Goal: Transaction & Acquisition: Book appointment/travel/reservation

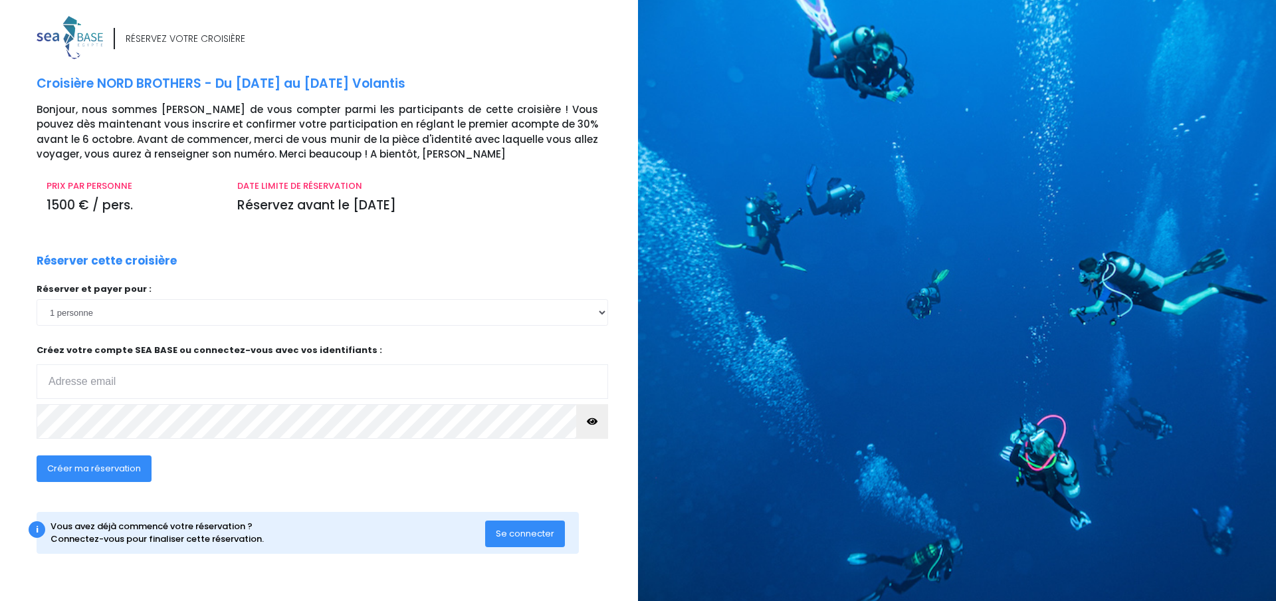
click at [123, 382] on input "email" at bounding box center [323, 381] width 572 height 35
type input "thiceleliaurluc@sfr.fr"
click at [594, 421] on icon "button" at bounding box center [592, 421] width 11 height 0
click at [105, 465] on span "Créer ma réservation" at bounding box center [94, 468] width 94 height 13
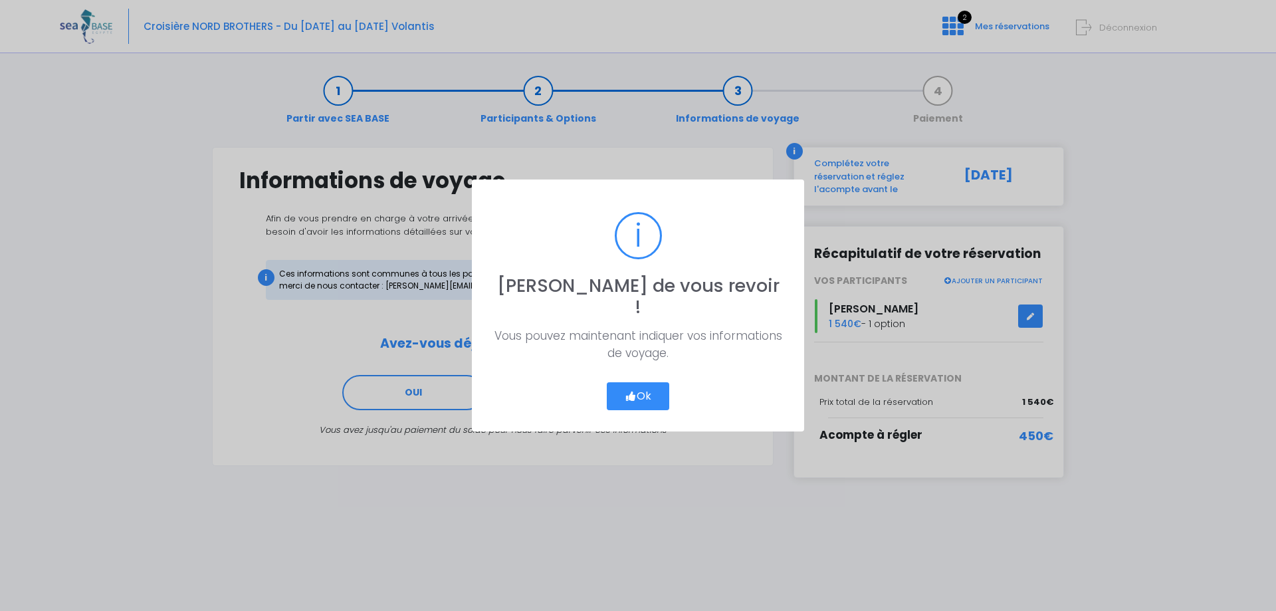
click at [638, 382] on button "Ok" at bounding box center [638, 396] width 62 height 28
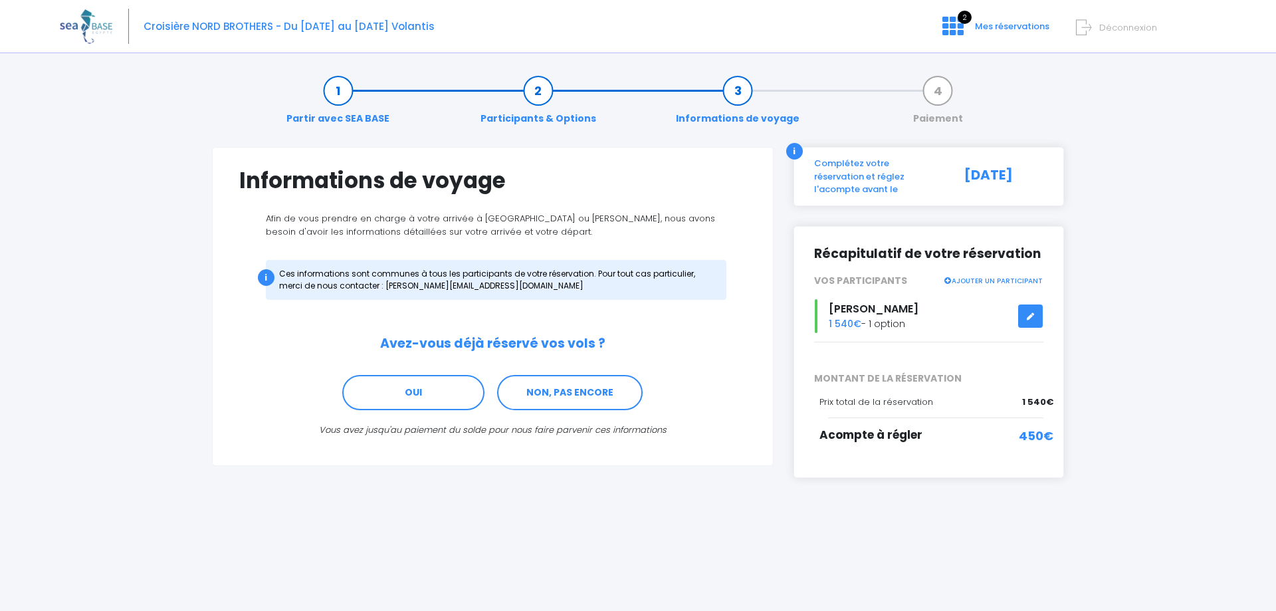
click at [338, 94] on link "Partir avec SEA BASE" at bounding box center [338, 105] width 116 height 42
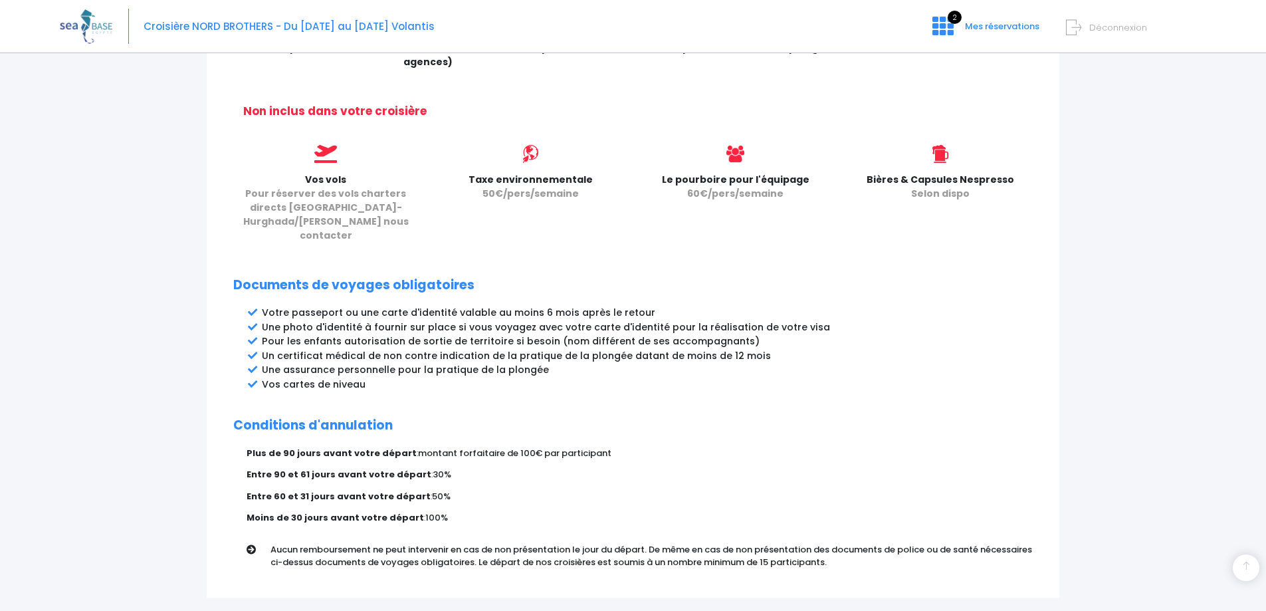
scroll to position [591, 0]
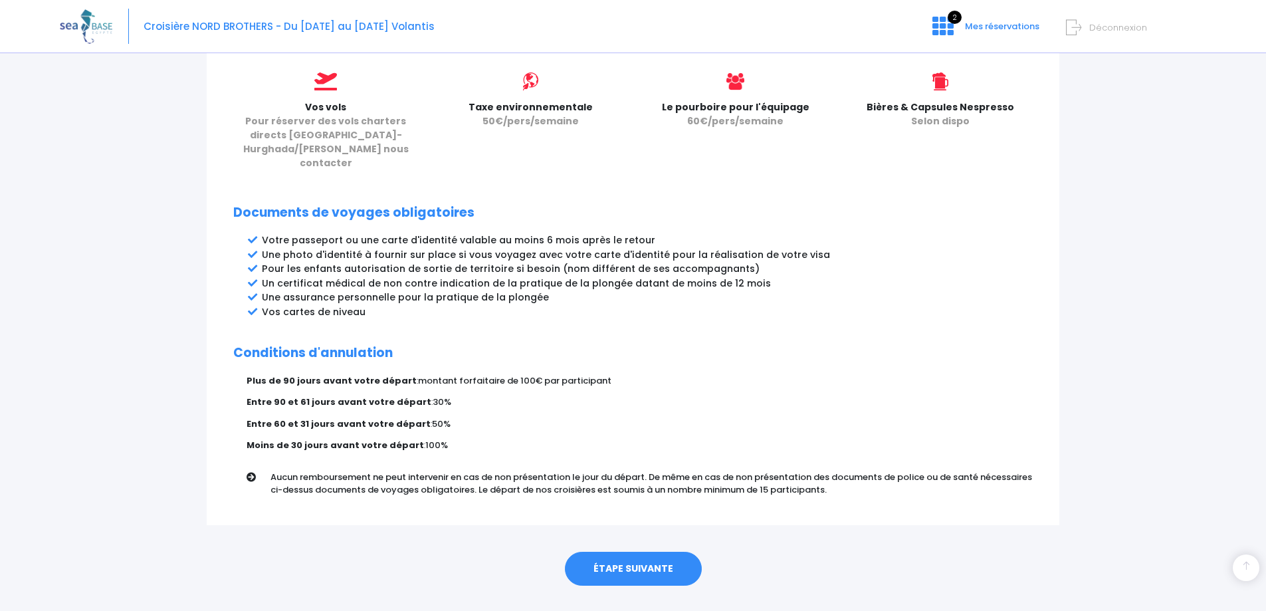
click at [645, 552] on link "ÉTAPE SUIVANTE" at bounding box center [633, 569] width 137 height 35
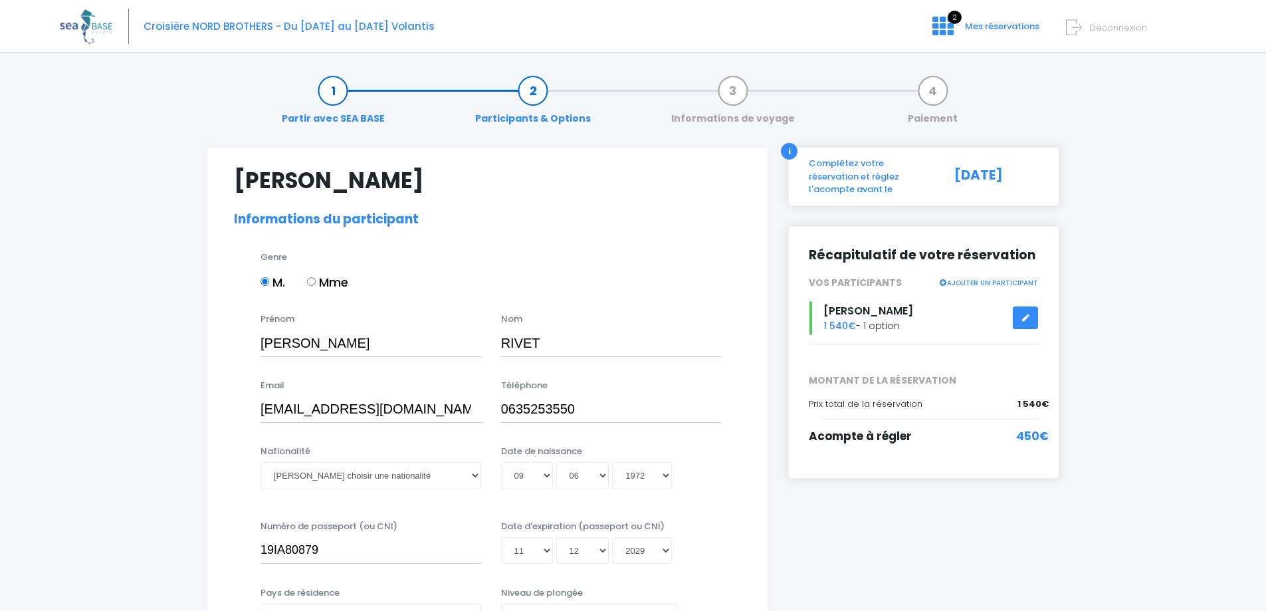
select select "N3"
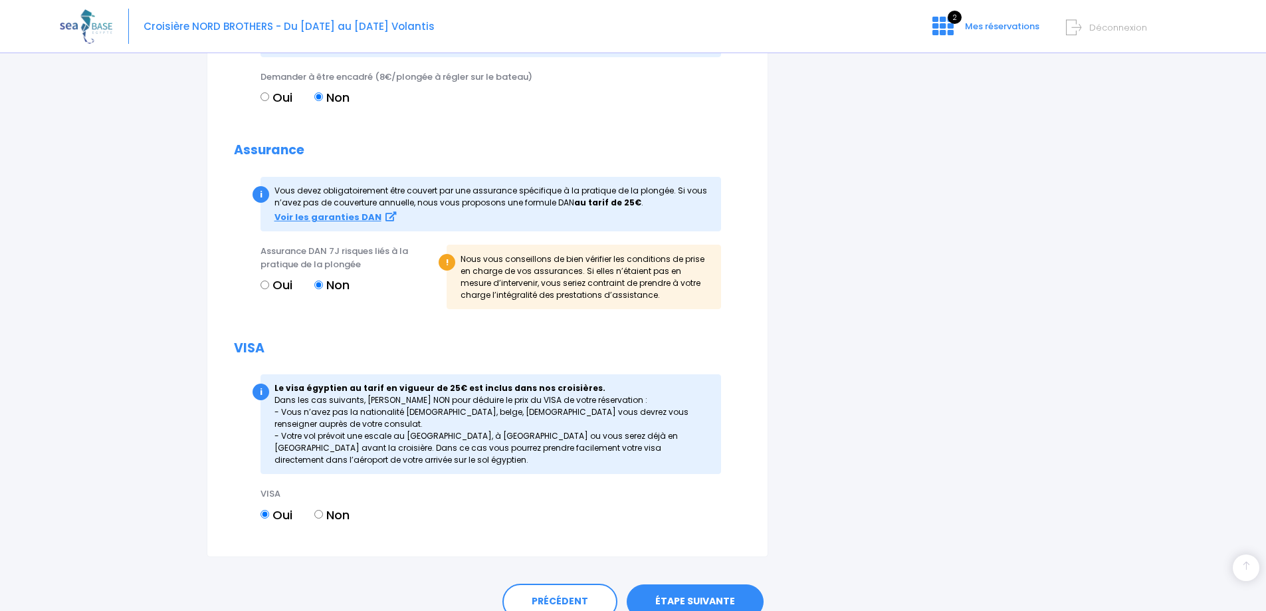
scroll to position [1451, 0]
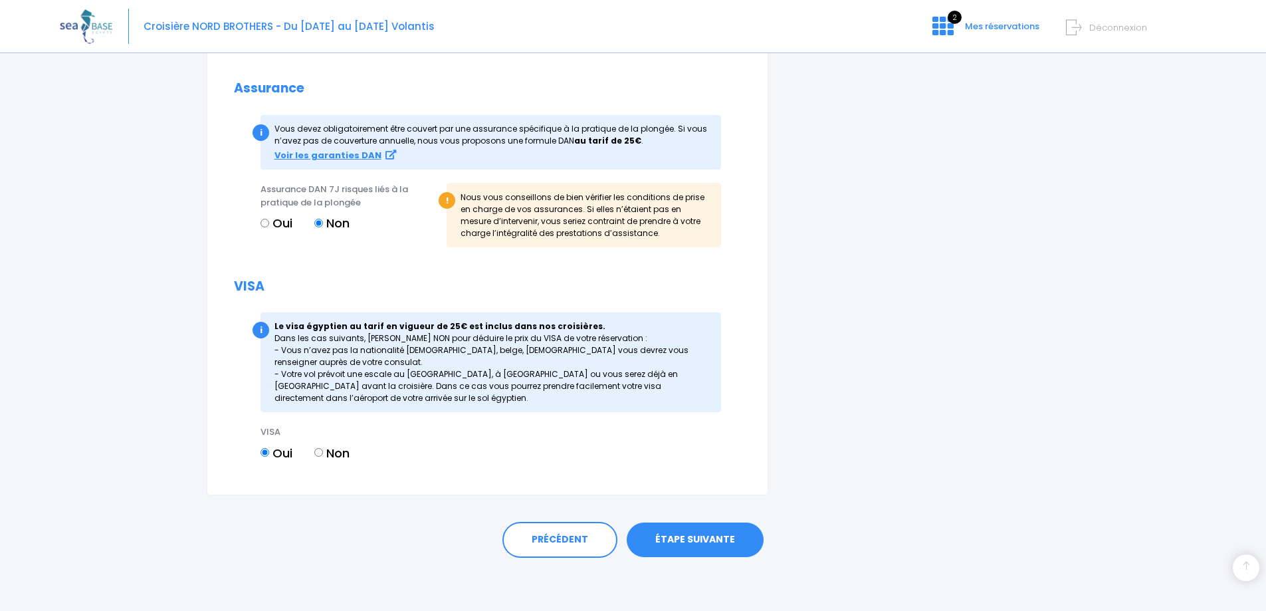
click at [695, 537] on link "ÉTAPE SUIVANTE" at bounding box center [695, 540] width 137 height 35
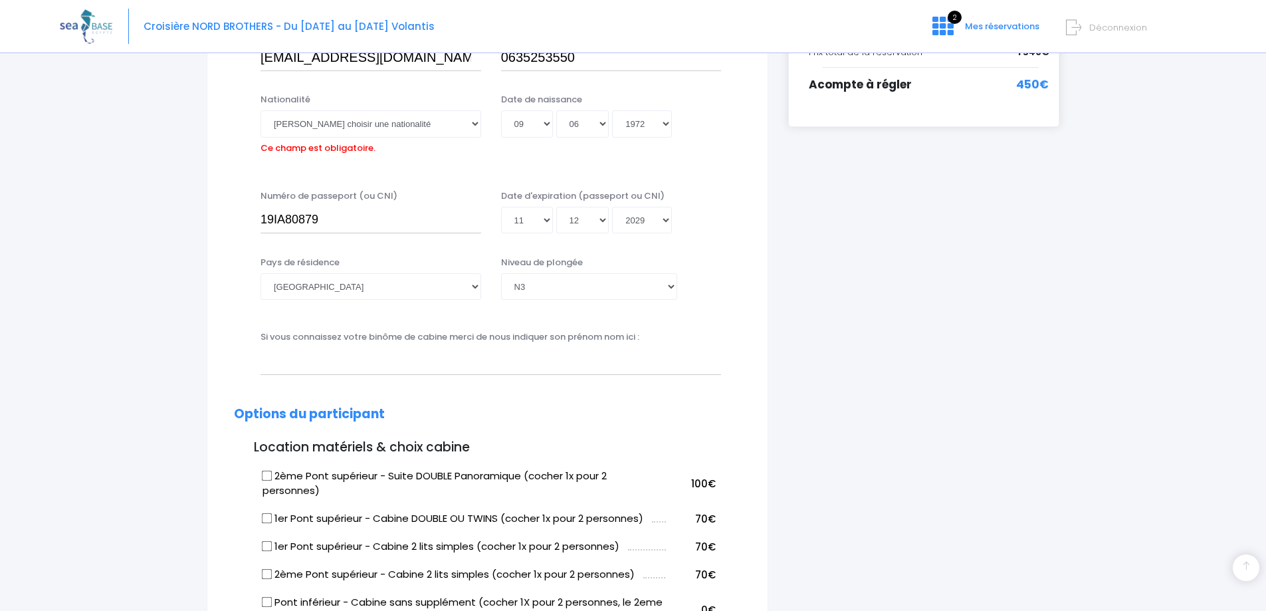
scroll to position [329, 0]
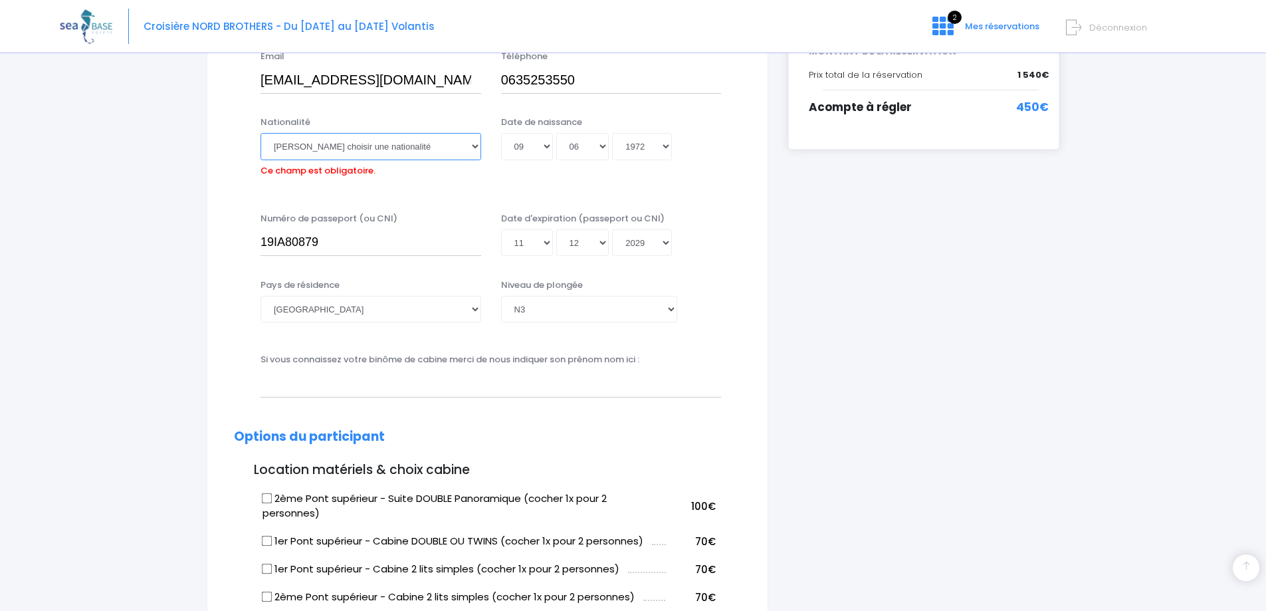
click at [410, 141] on select "Veuillez choisir une nationalité Afghane Albanaise Algerienne Allemande America…" at bounding box center [371, 146] width 221 height 27
select select "Française"
click at [261, 133] on select "Veuillez choisir une nationalité Afghane Albanaise Algerienne Allemande America…" at bounding box center [371, 146] width 221 height 27
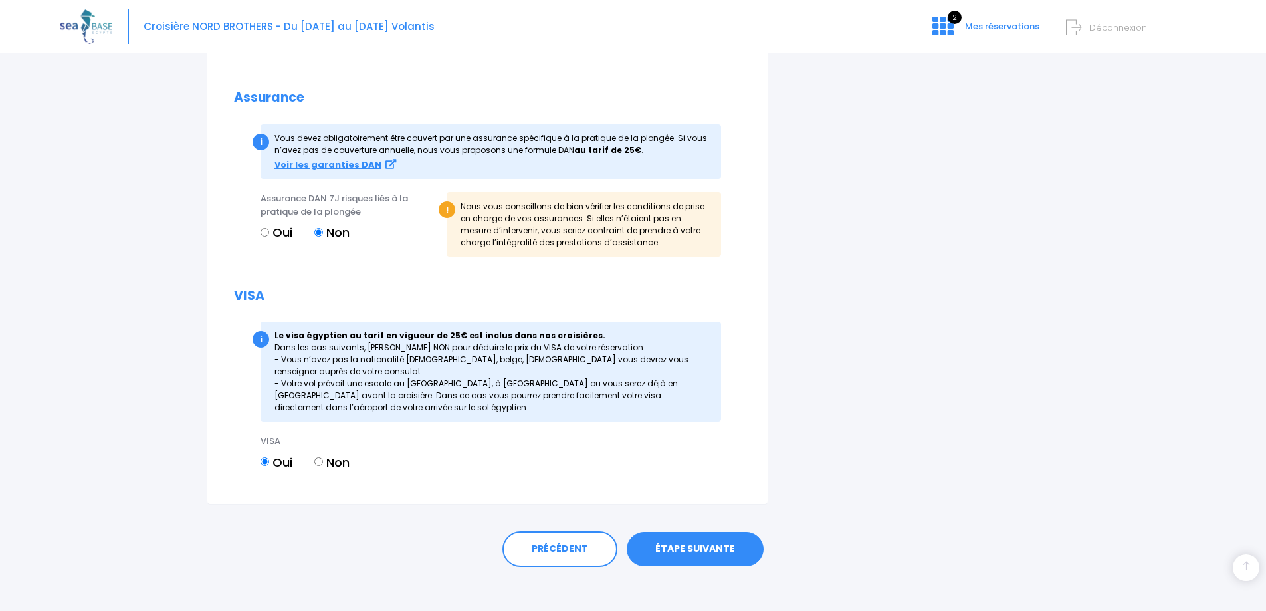
scroll to position [1451, 0]
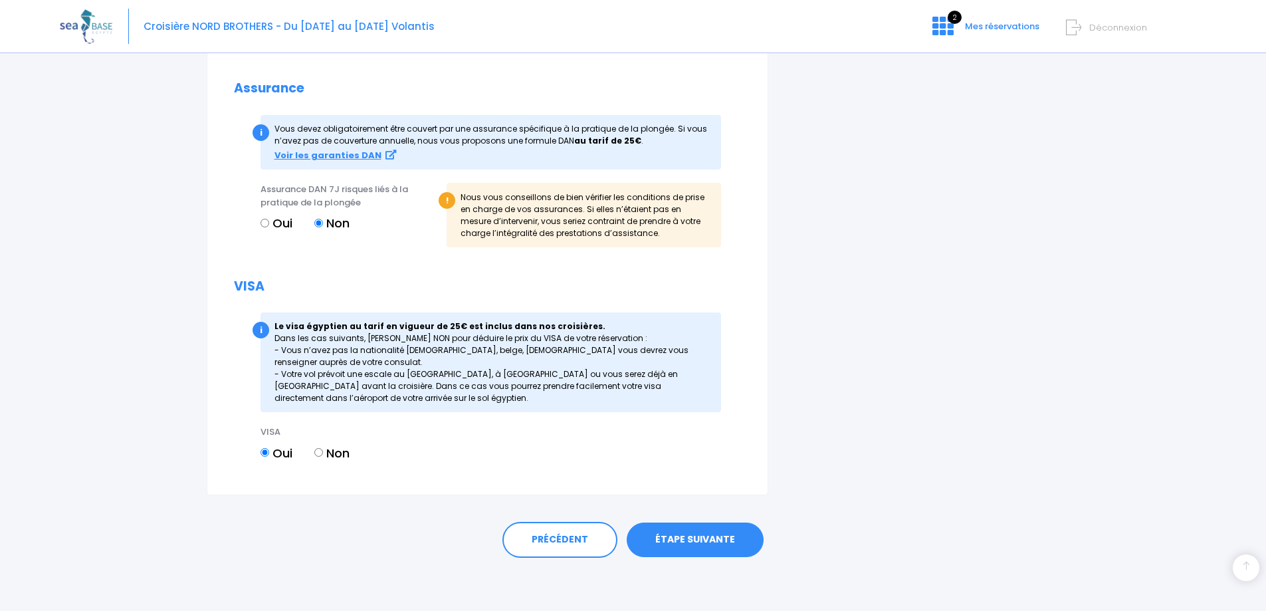
click at [679, 535] on link "ÉTAPE SUIVANTE" at bounding box center [695, 540] width 137 height 35
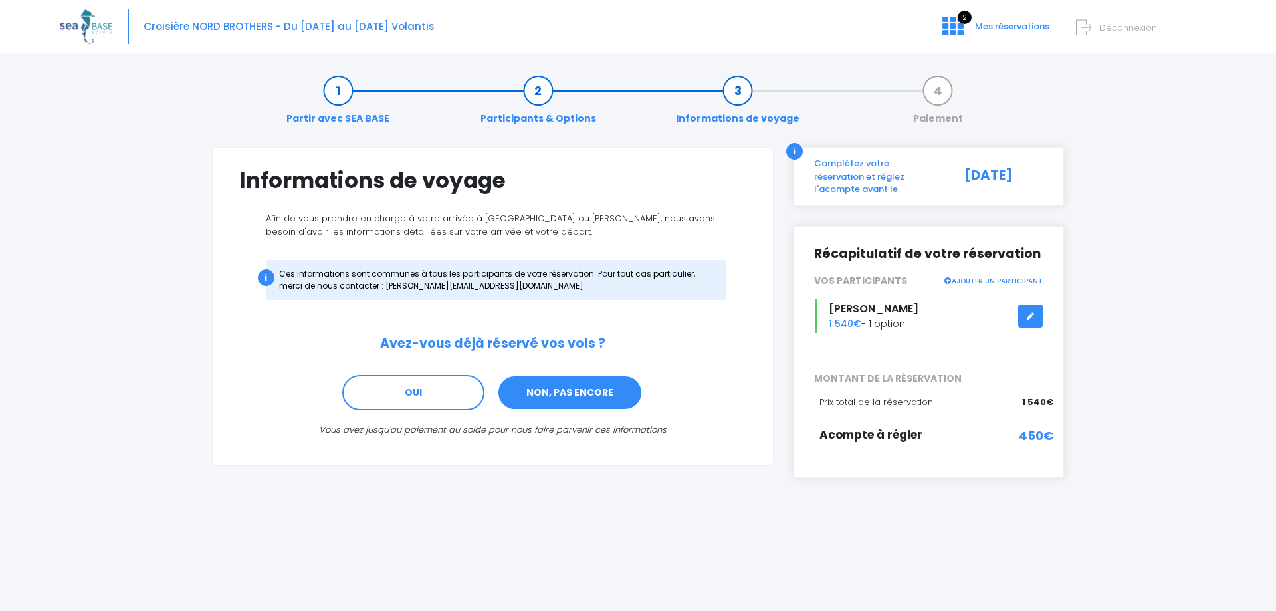
click at [555, 389] on link "NON, PAS ENCORE" at bounding box center [570, 393] width 146 height 36
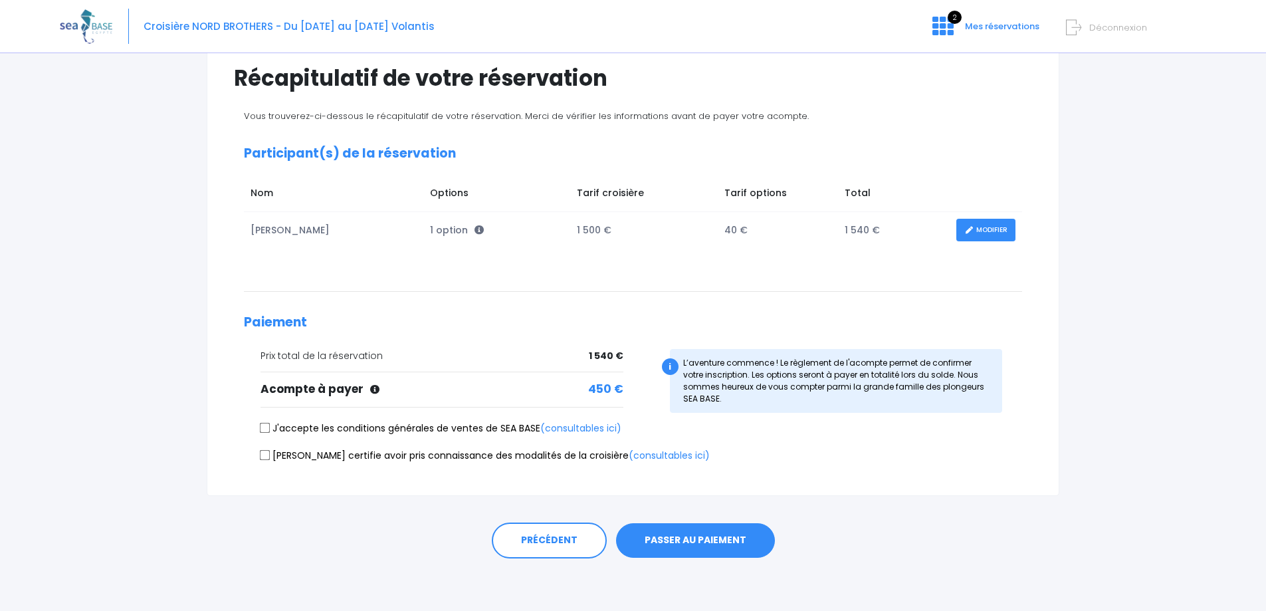
scroll to position [103, 0]
click at [265, 425] on input "J'accepte les conditions générales de ventes de SEA BASE (consultables ici)" at bounding box center [265, 427] width 11 height 11
checkbox input "true"
click at [263, 455] on input "[PERSON_NAME] certifie avoir pris connaissance des modalités de la croisière (c…" at bounding box center [265, 454] width 11 height 11
checkbox input "true"
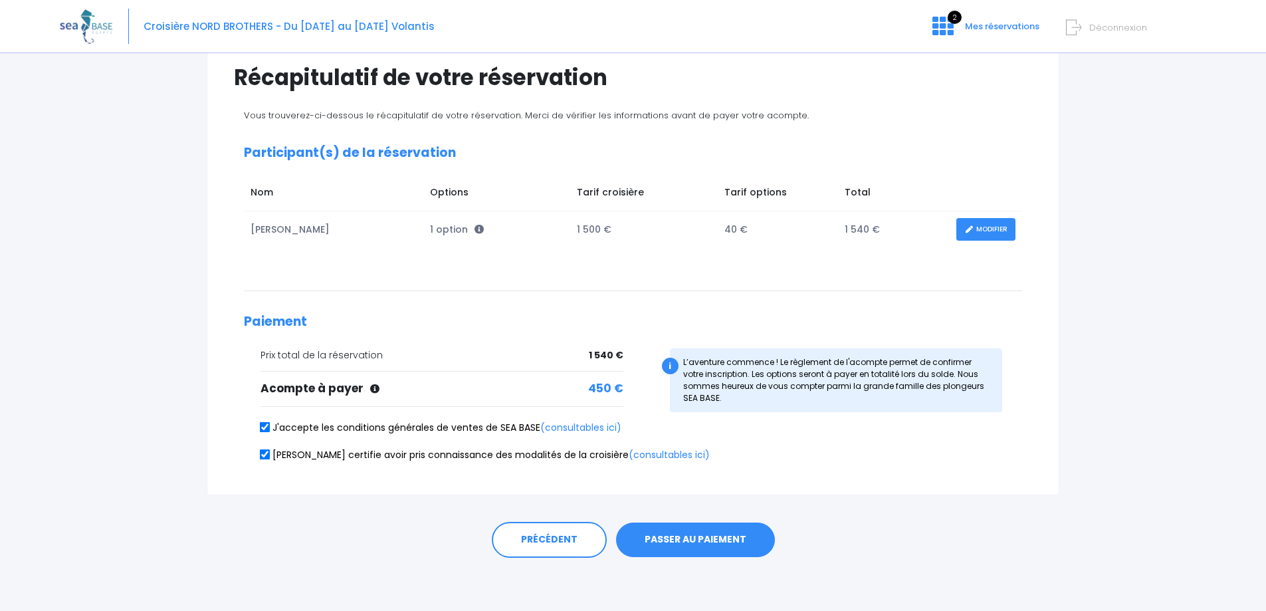
click at [697, 540] on button "PASSER AU PAIEMENT" at bounding box center [695, 540] width 159 height 35
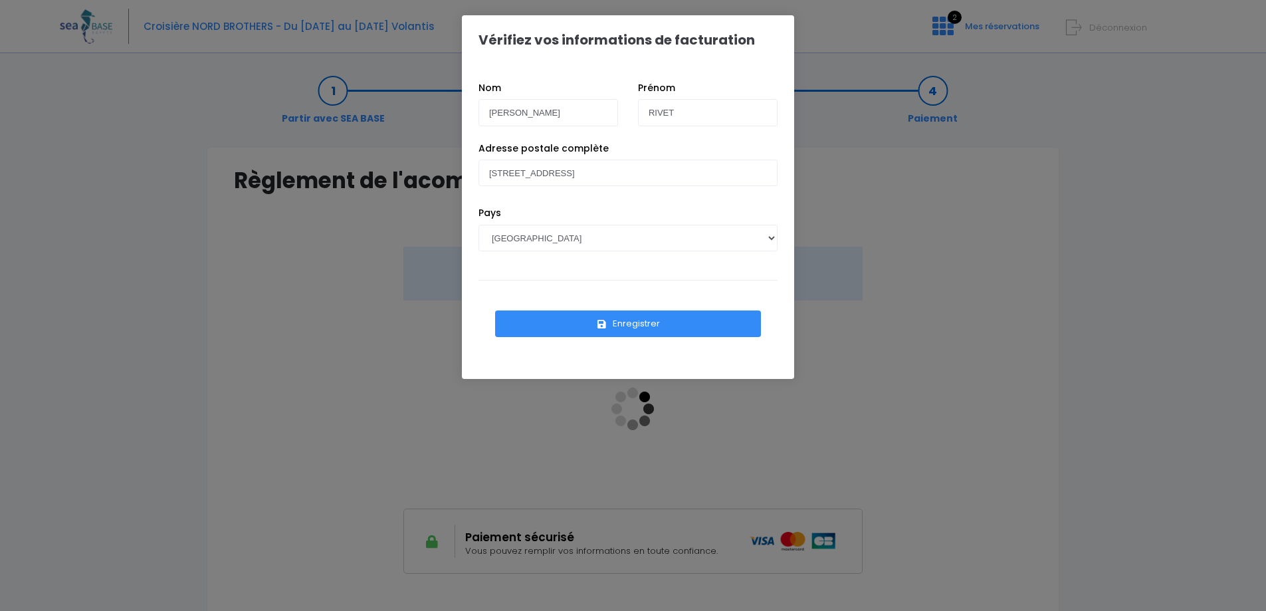
click at [627, 323] on button "Enregistrer" at bounding box center [628, 323] width 266 height 27
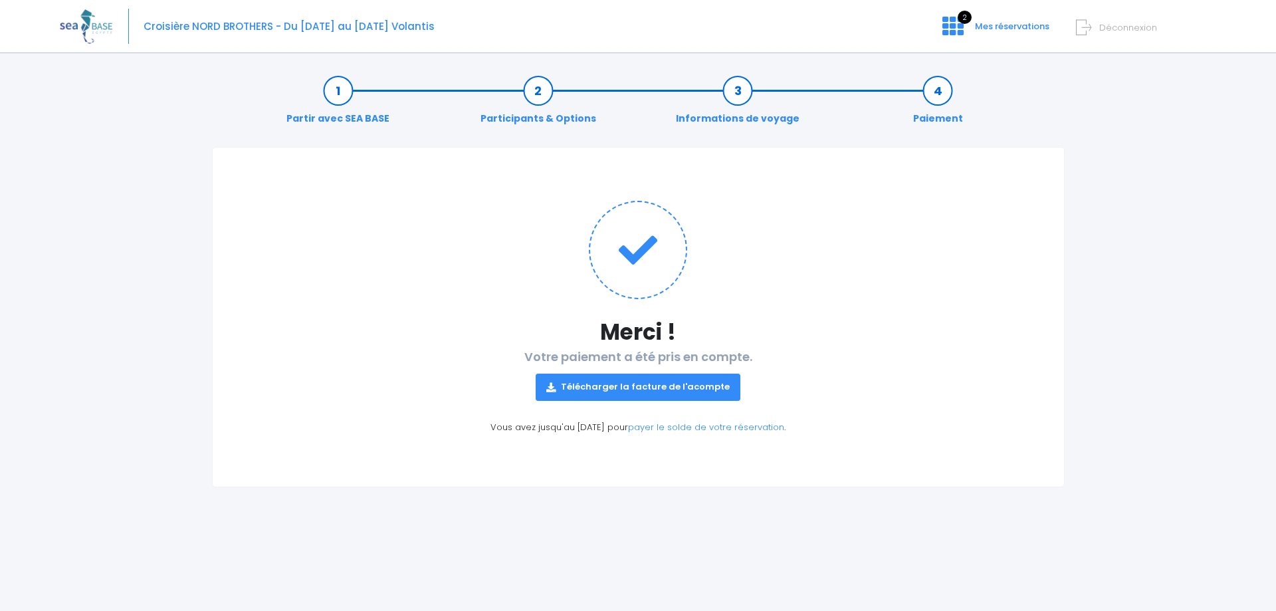
click at [637, 386] on link "Télécharger la facture de l'acompte" at bounding box center [638, 387] width 205 height 27
click at [1002, 25] on span "Mes réservations" at bounding box center [1012, 26] width 74 height 13
